Goal: Check status

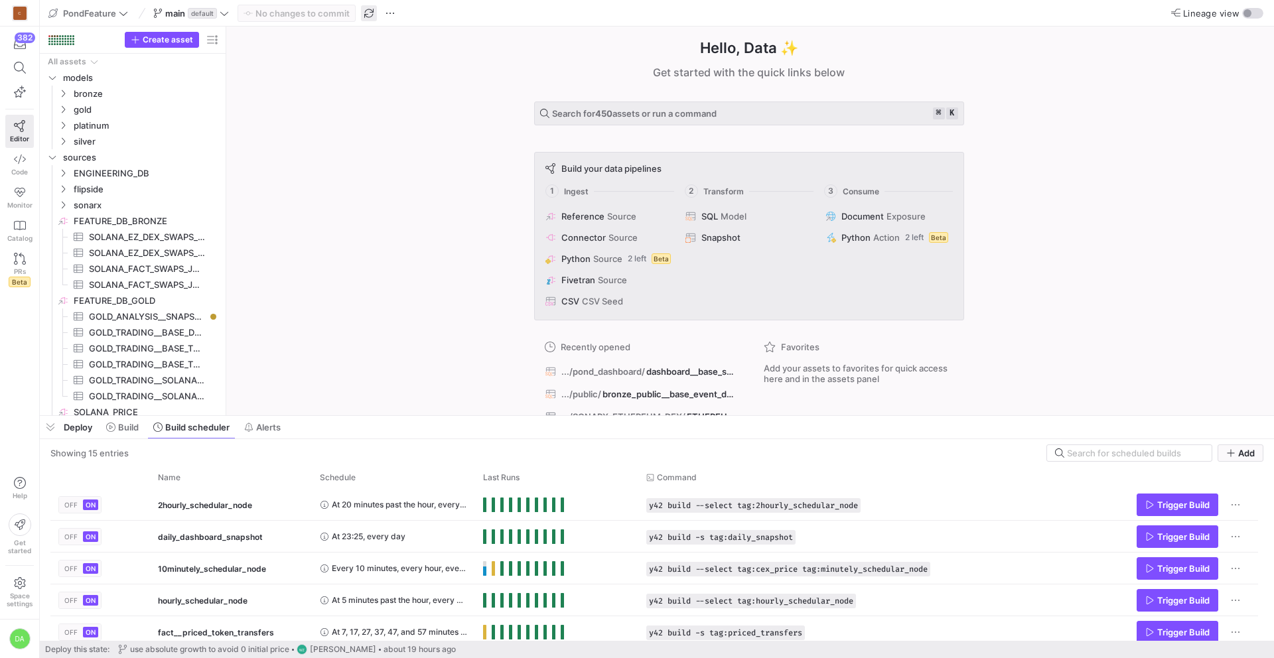
click at [368, 13] on span "button" at bounding box center [369, 13] width 16 height 16
click at [52, 157] on icon "Press SPACE to select this row." at bounding box center [52, 157] width 9 height 8
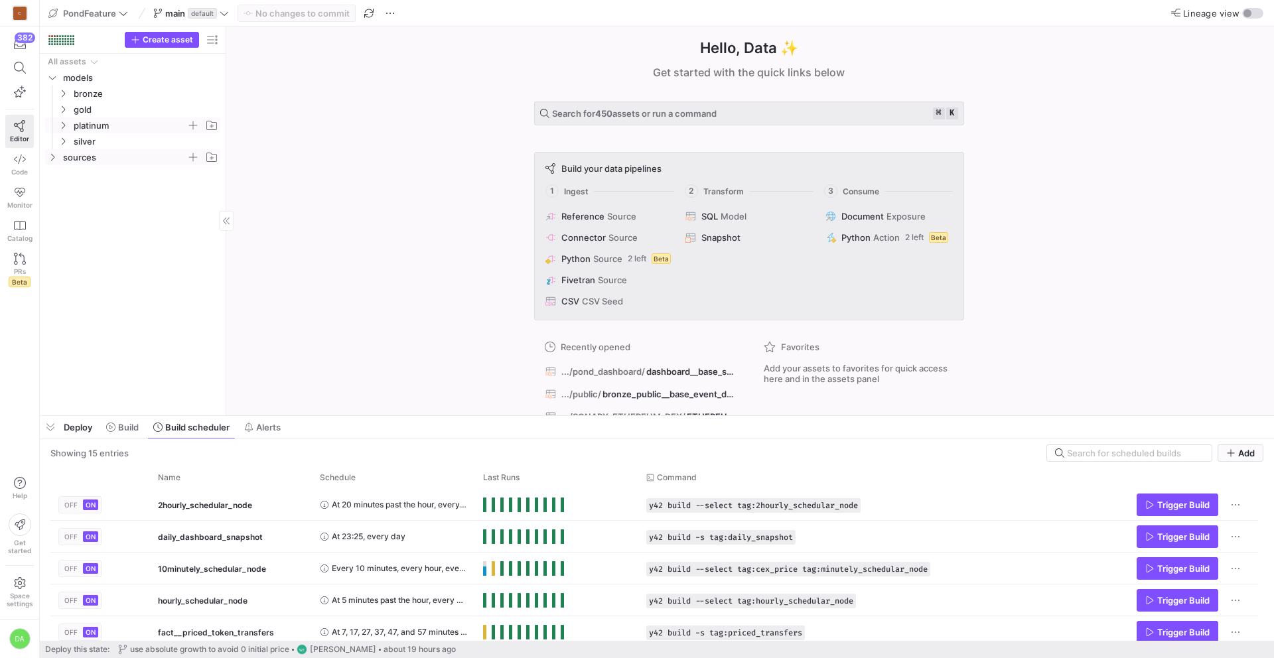
click at [60, 125] on icon "Press SPACE to select this row." at bounding box center [62, 125] width 9 height 8
click at [72, 204] on icon "Press SPACE to select this row." at bounding box center [73, 205] width 9 height 8
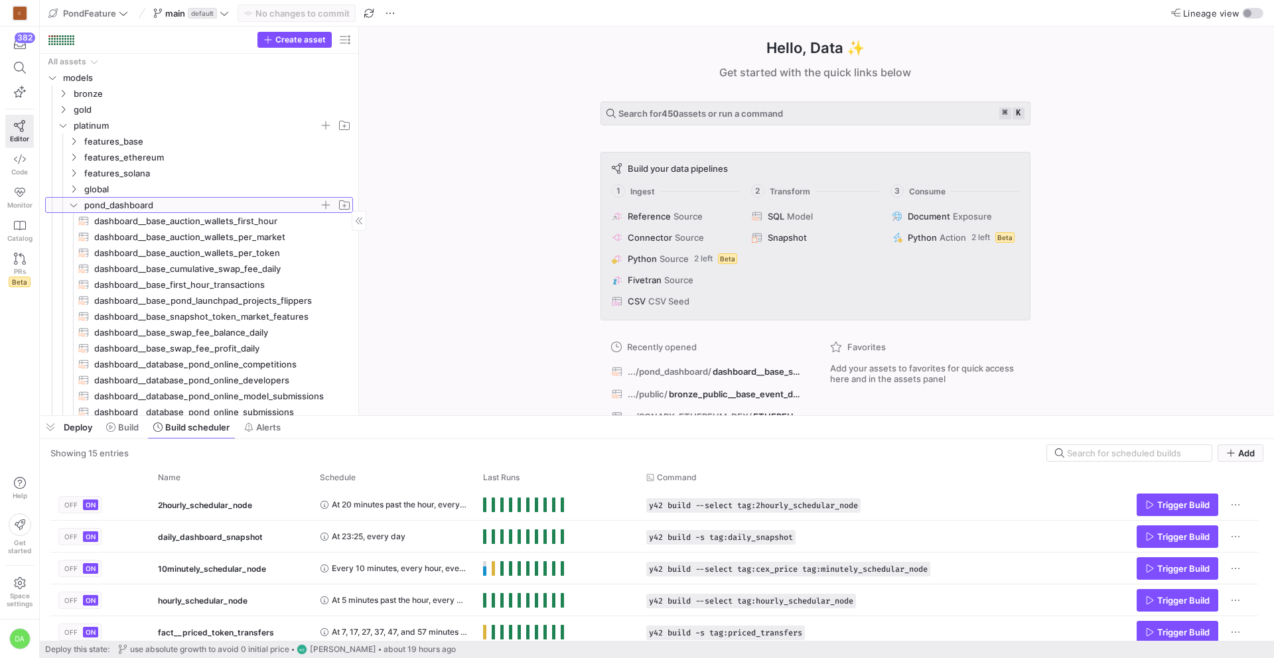
drag, startPoint x: 226, startPoint y: 163, endPoint x: 378, endPoint y: 173, distance: 152.4
click at [229, 334] on span "dashboard__base_swap_fee_balance_daily​​​​​​​​​​" at bounding box center [216, 332] width 244 height 15
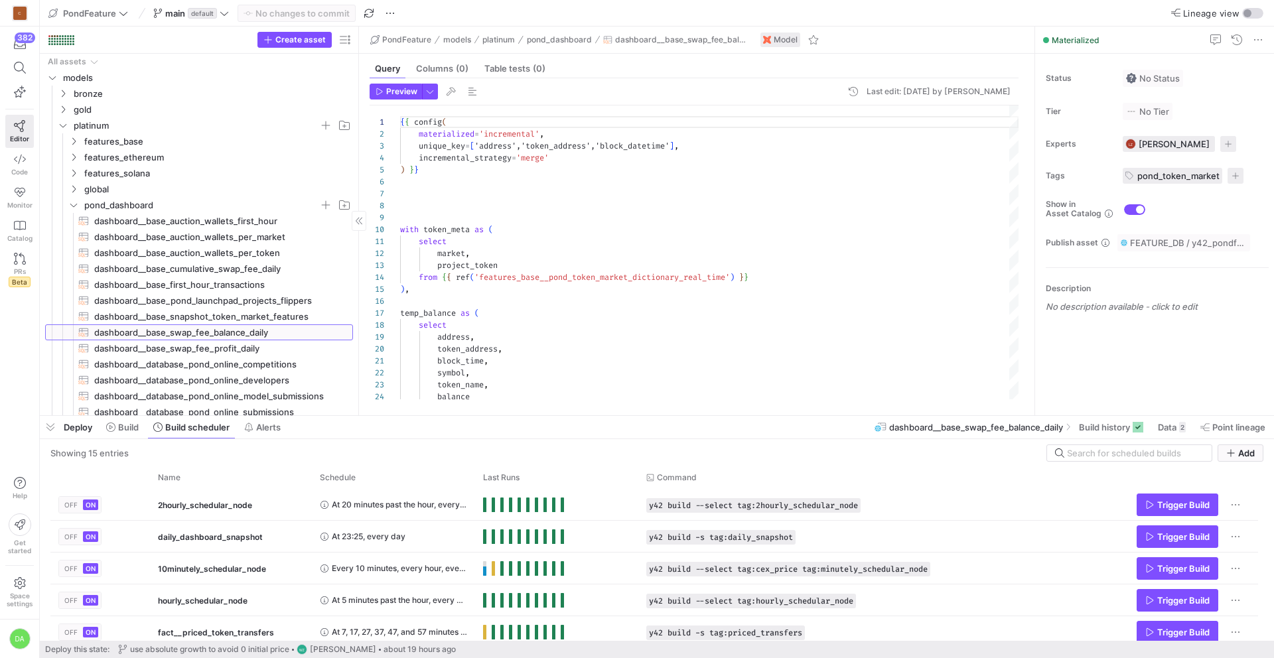
scroll to position [119, 0]
click at [1126, 433] on span at bounding box center [1111, 427] width 75 height 21
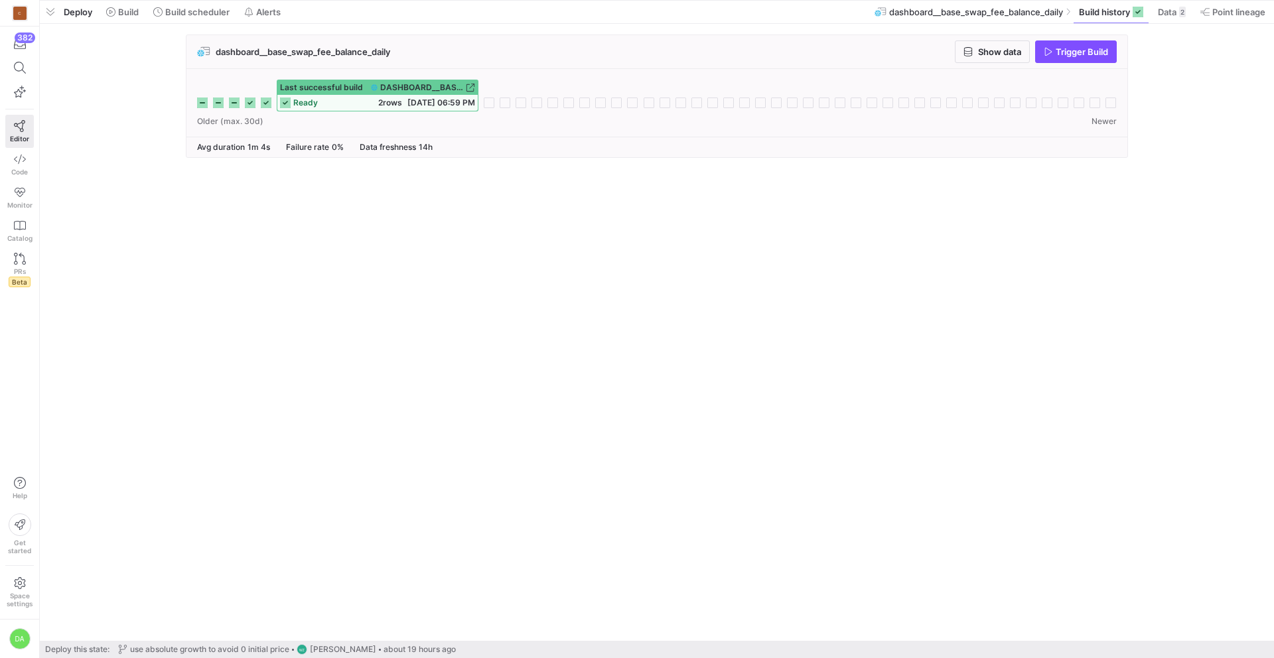
drag, startPoint x: 342, startPoint y: 417, endPoint x: 322, endPoint y: -27, distance: 444.5
click at [322, 0] on html "C 382 Editor Code Monitor Catalog PRs Beta Help Get started Space settings DA P…" at bounding box center [637, 329] width 1274 height 658
click at [183, 15] on span "Build scheduler" at bounding box center [197, 12] width 64 height 11
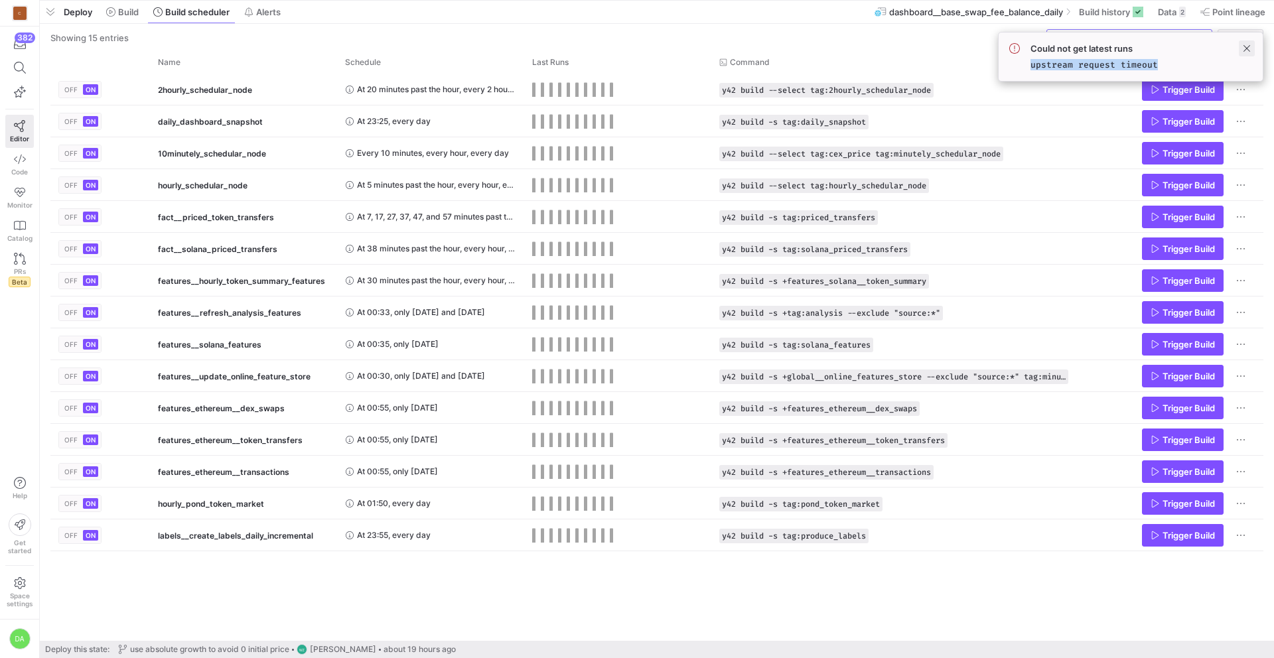
click at [1252, 44] on div "Could not get latest runs upstream request timeout" at bounding box center [1130, 57] width 265 height 50
click at [1240, 46] on span at bounding box center [1247, 48] width 16 height 16
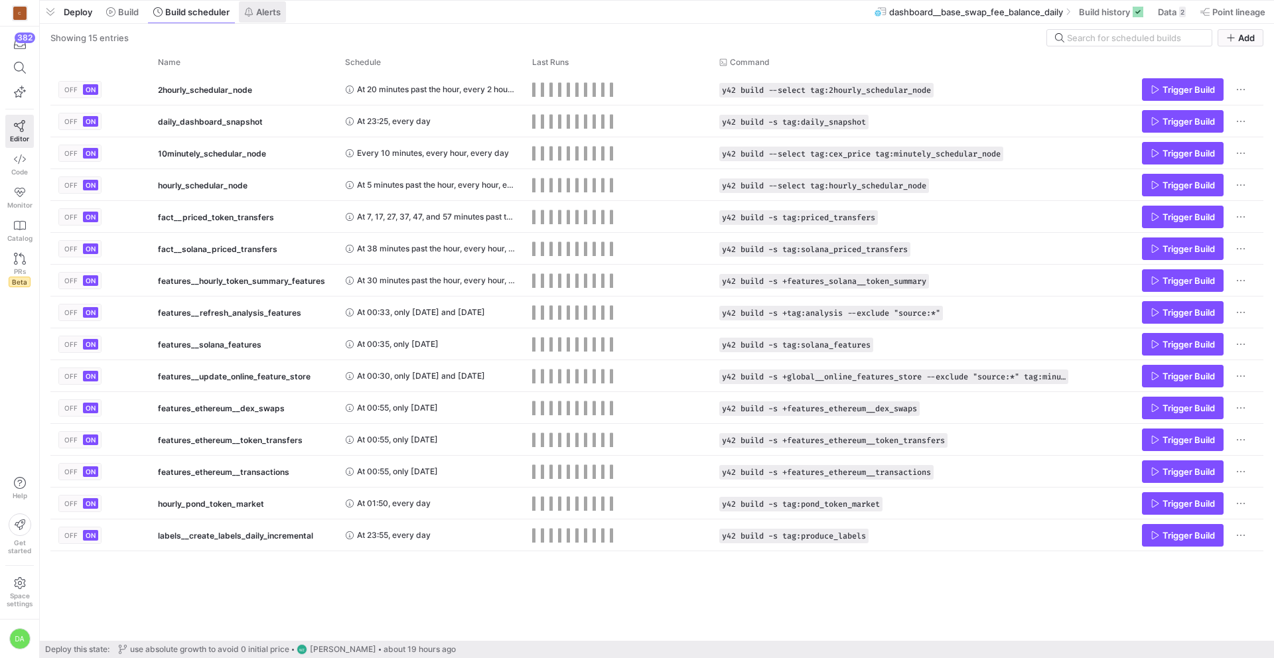
click at [280, 13] on span "Alerts" at bounding box center [268, 12] width 25 height 11
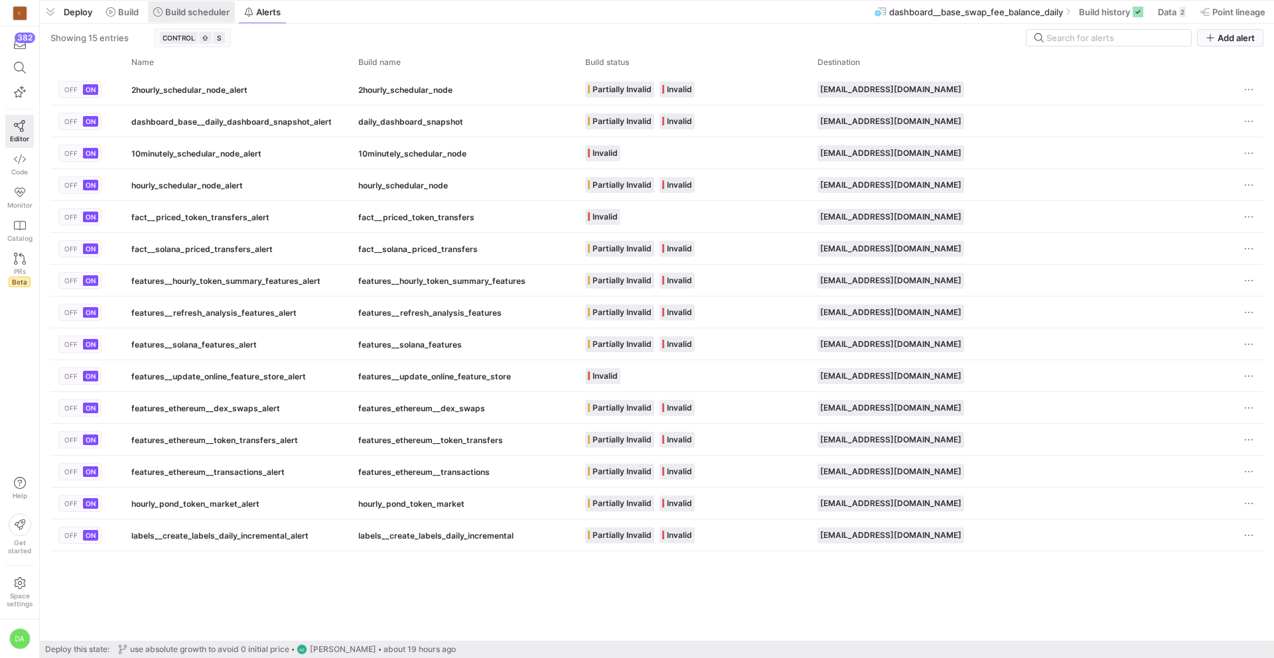
click at [206, 13] on span "Build scheduler" at bounding box center [197, 12] width 64 height 11
